Goal: Information Seeking & Learning: Learn about a topic

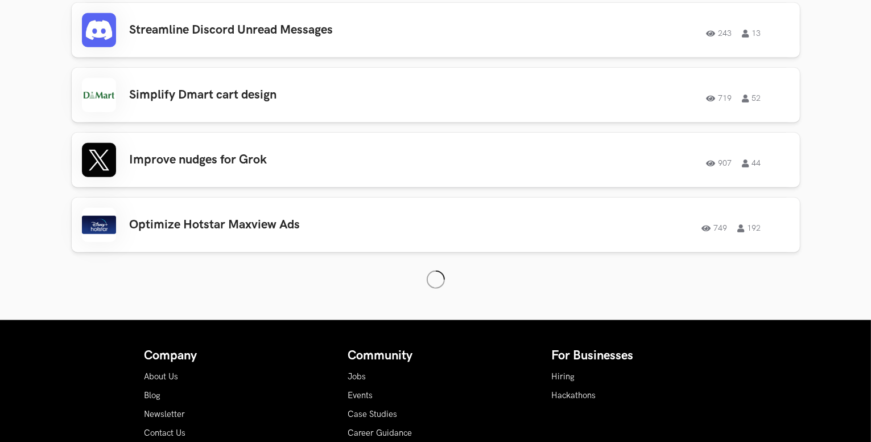
scroll to position [1010, 0]
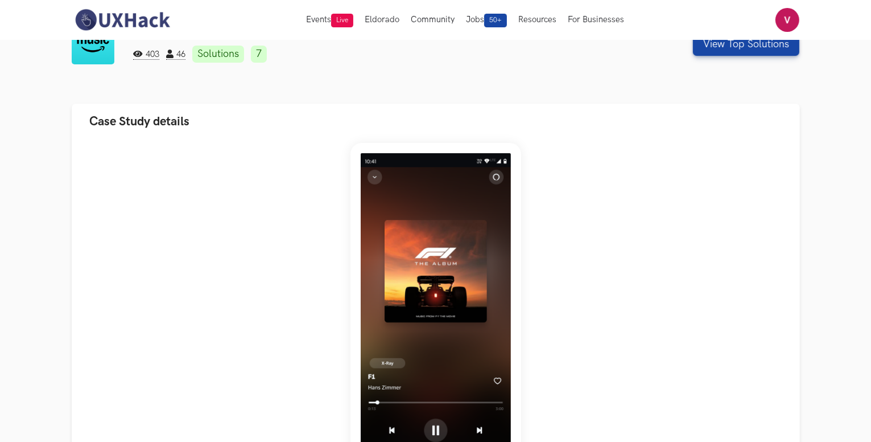
scroll to position [305, 0]
